Goal: Check status: Check status

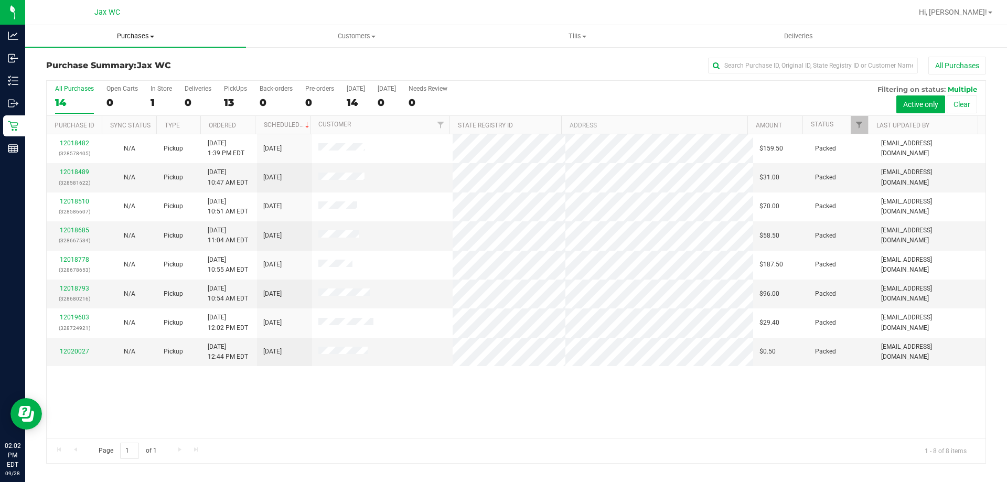
click at [126, 36] on span "Purchases" at bounding box center [135, 35] width 221 height 9
click at [105, 66] on span "Summary of purchases" at bounding box center [79, 63] width 108 height 9
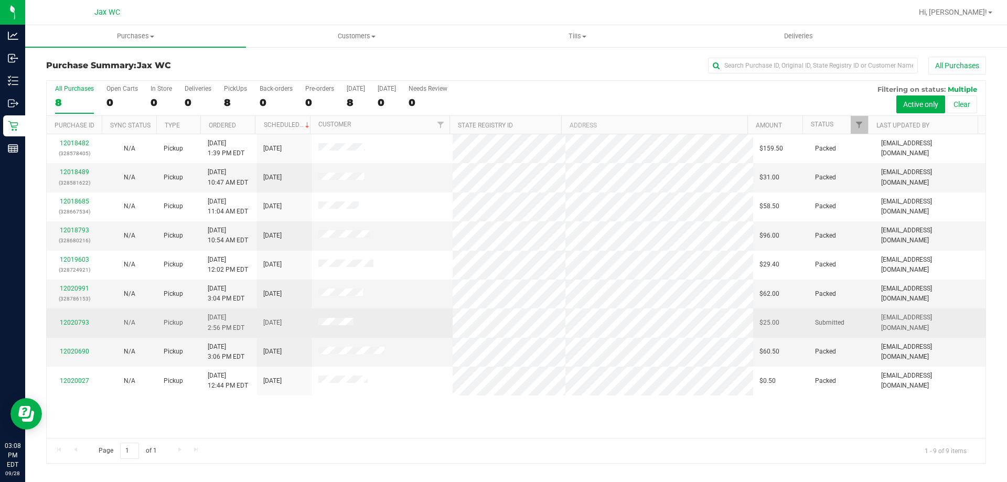
click at [71, 316] on td "12020793" at bounding box center [74, 322] width 55 height 29
click at [72, 318] on div "12020793" at bounding box center [74, 323] width 42 height 10
click at [74, 322] on link "12020793" at bounding box center [74, 322] width 29 height 7
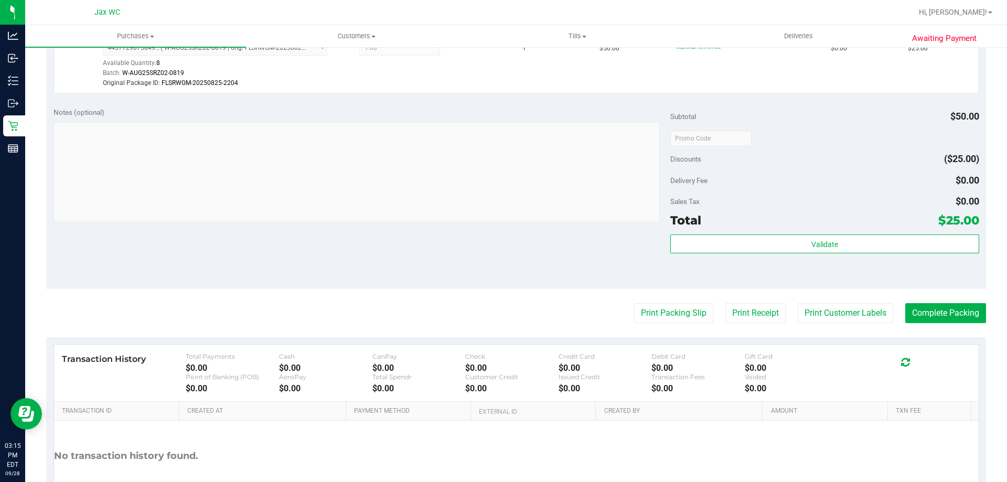
scroll to position [315, 0]
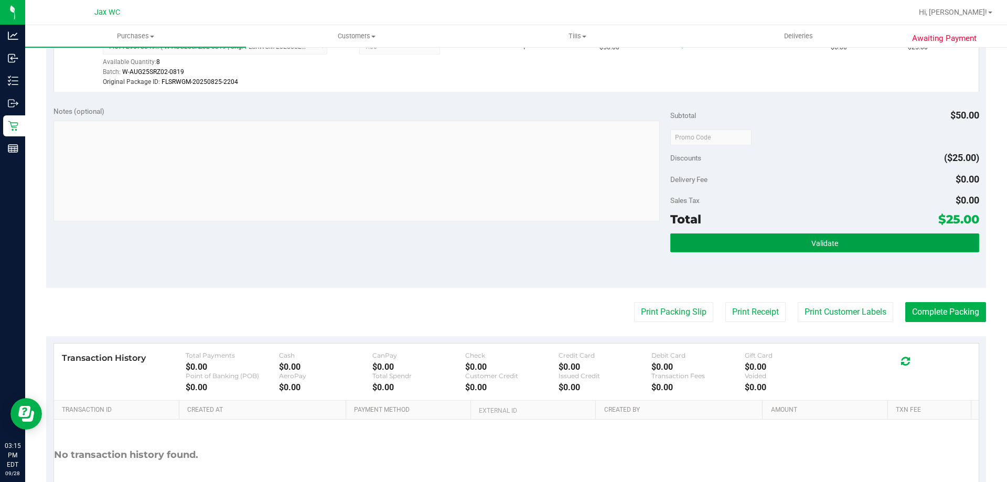
click at [858, 238] on button "Validate" at bounding box center [824, 242] width 308 height 19
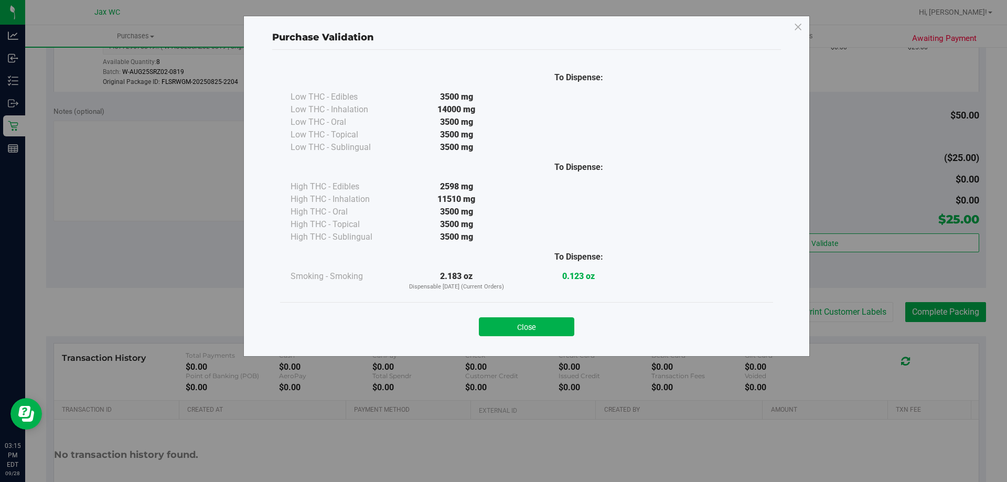
click at [522, 338] on div "Close" at bounding box center [526, 323] width 493 height 42
click at [527, 323] on button "Close" at bounding box center [526, 326] width 95 height 19
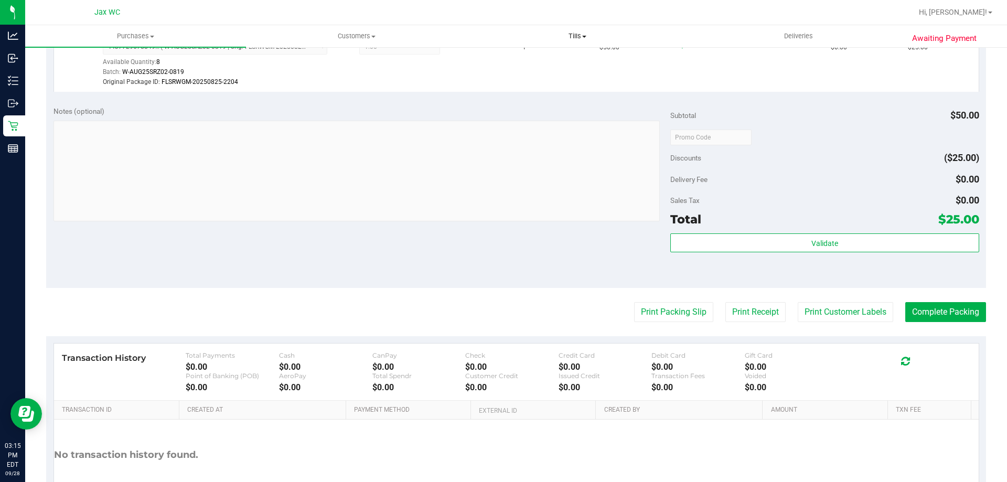
click at [579, 39] on span "Tills" at bounding box center [577, 35] width 220 height 9
click at [495, 59] on span "Manage tills" at bounding box center [502, 63] width 71 height 9
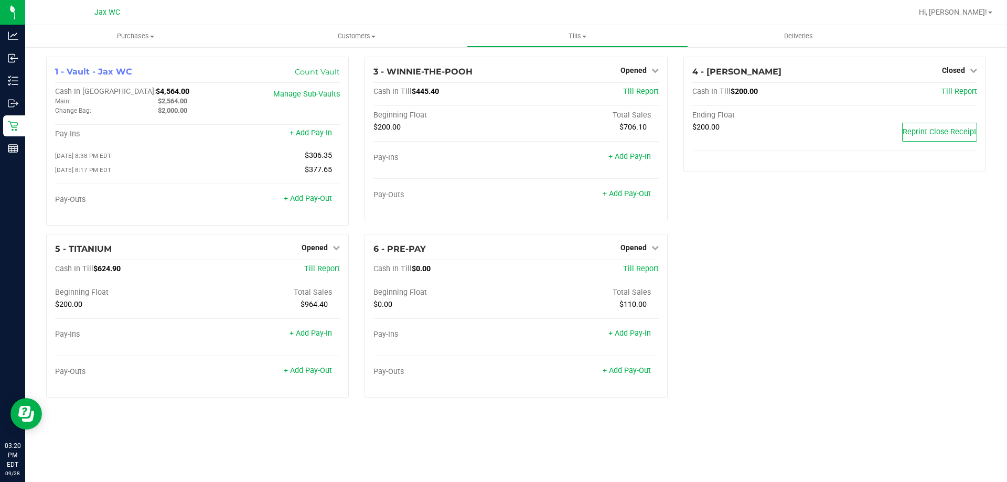
click at [897, 225] on div "4 - YOUSSOU-NDOUR Closed Open Till Cash In Till $200.00 Till Report Ending Floa…" at bounding box center [835, 145] width 318 height 177
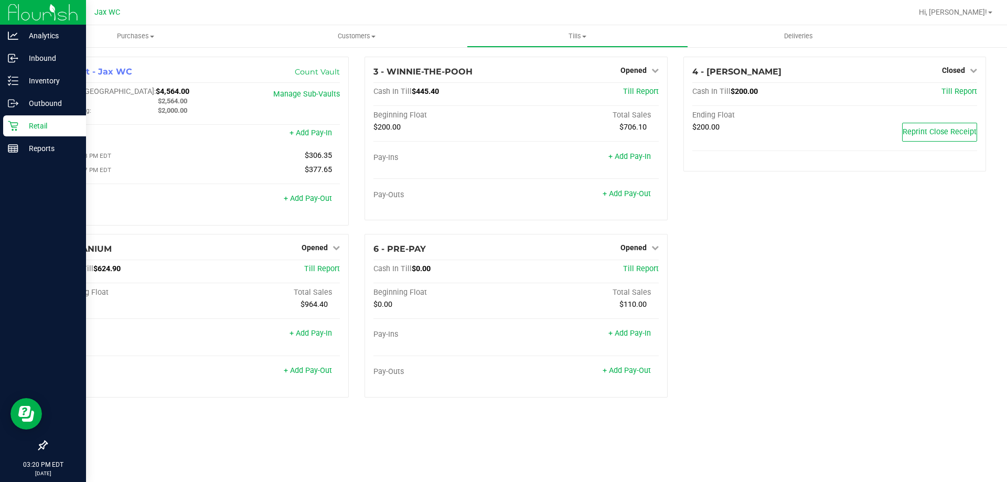
click at [7, 124] on div "Retail" at bounding box center [44, 125] width 83 height 21
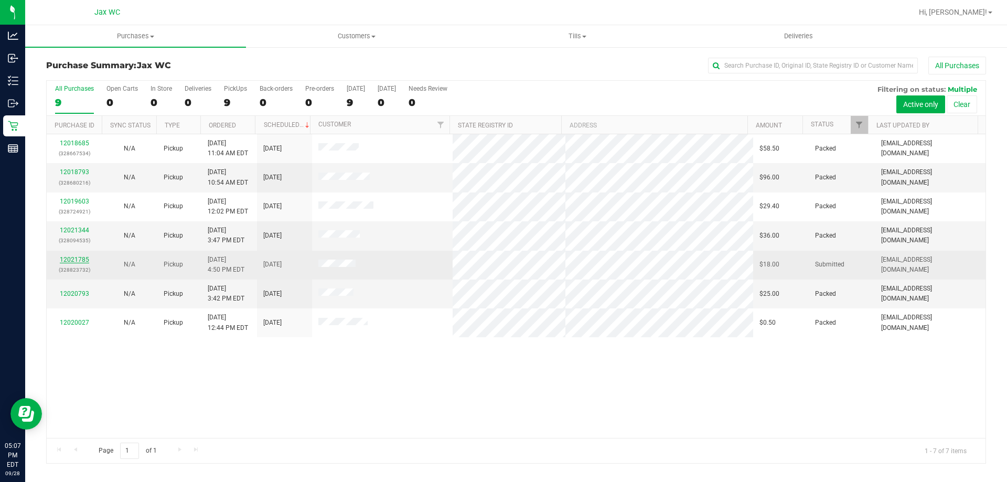
click at [78, 261] on link "12021785" at bounding box center [74, 259] width 29 height 7
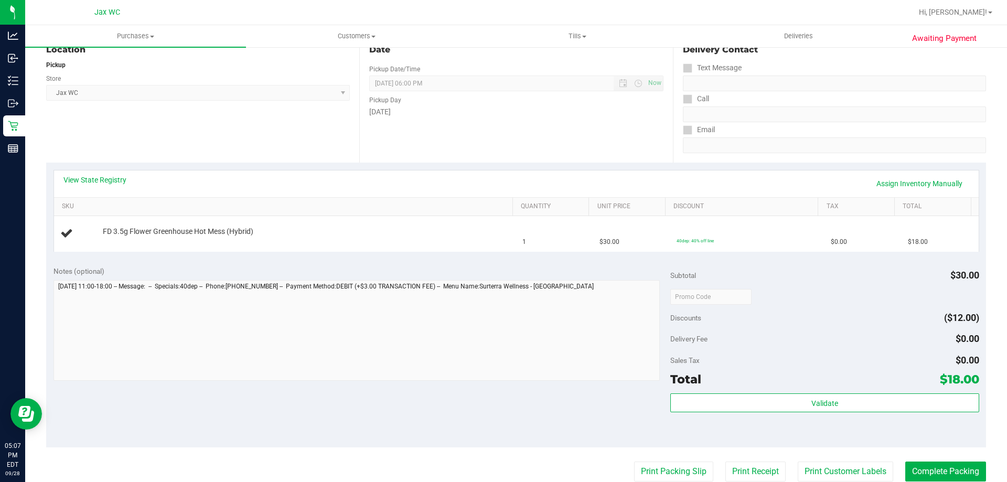
scroll to position [157, 0]
